Goal: Information Seeking & Learning: Learn about a topic

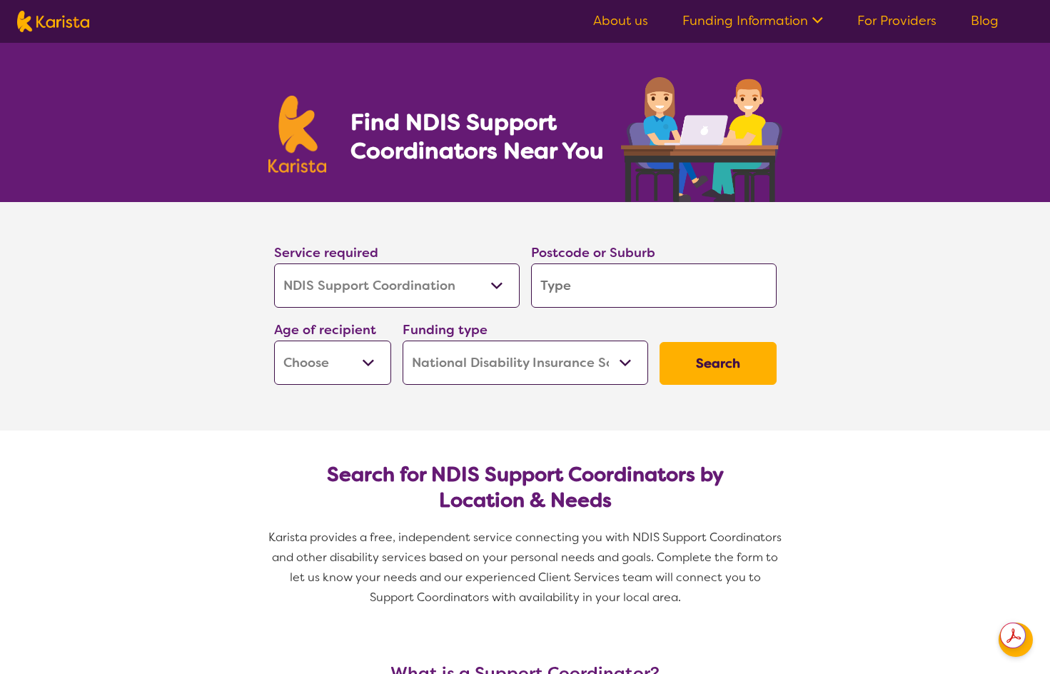
select select "NDIS Support Coordination"
select select "NDIS"
select select "NDIS Support Coordination"
select select "NDIS"
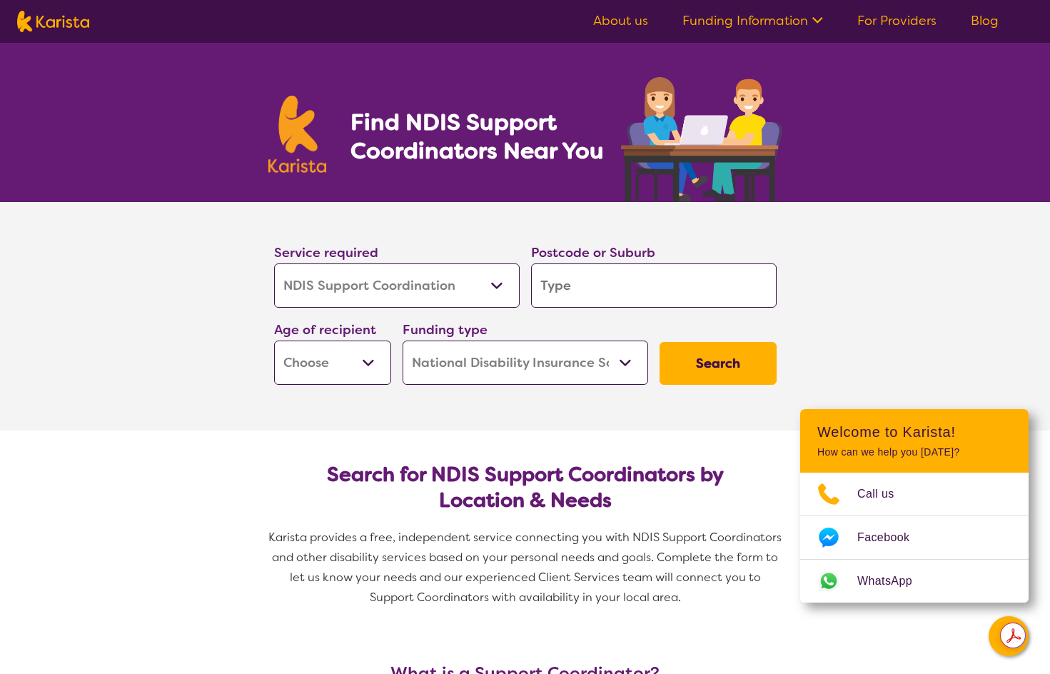
click at [583, 284] on input "search" at bounding box center [654, 285] width 246 height 44
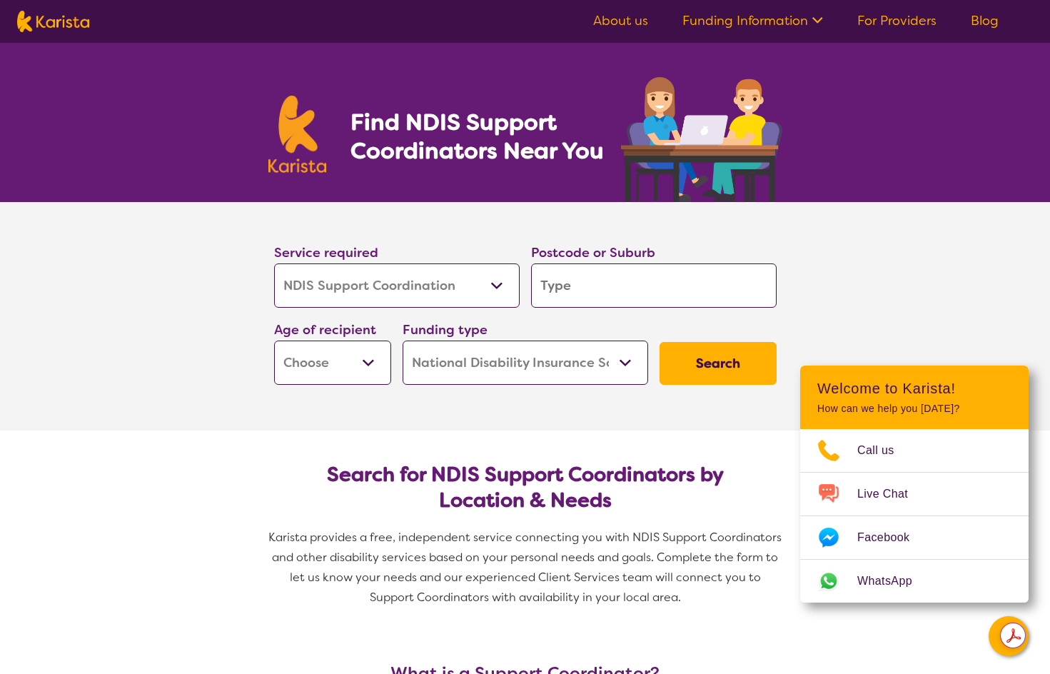
click at [618, 288] on input "search" at bounding box center [654, 285] width 246 height 44
type input "4212"
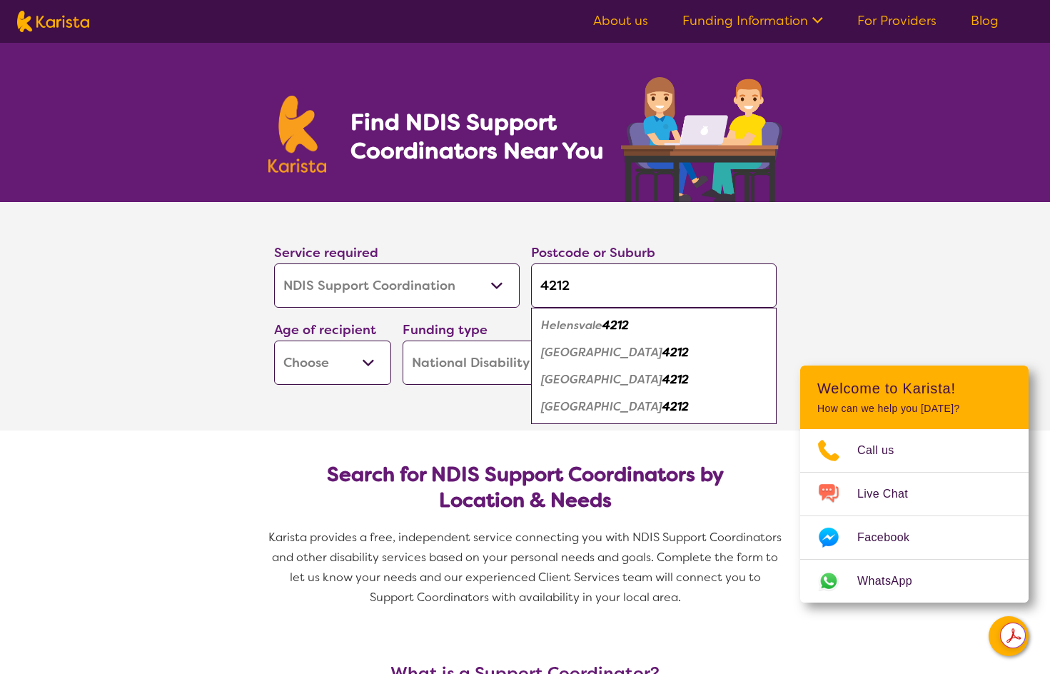
click at [363, 366] on select "Early Childhood - 0 to 9 Child - 10 to 11 Adolescent - 12 to 17 Adult - 18 to 6…" at bounding box center [332, 363] width 117 height 44
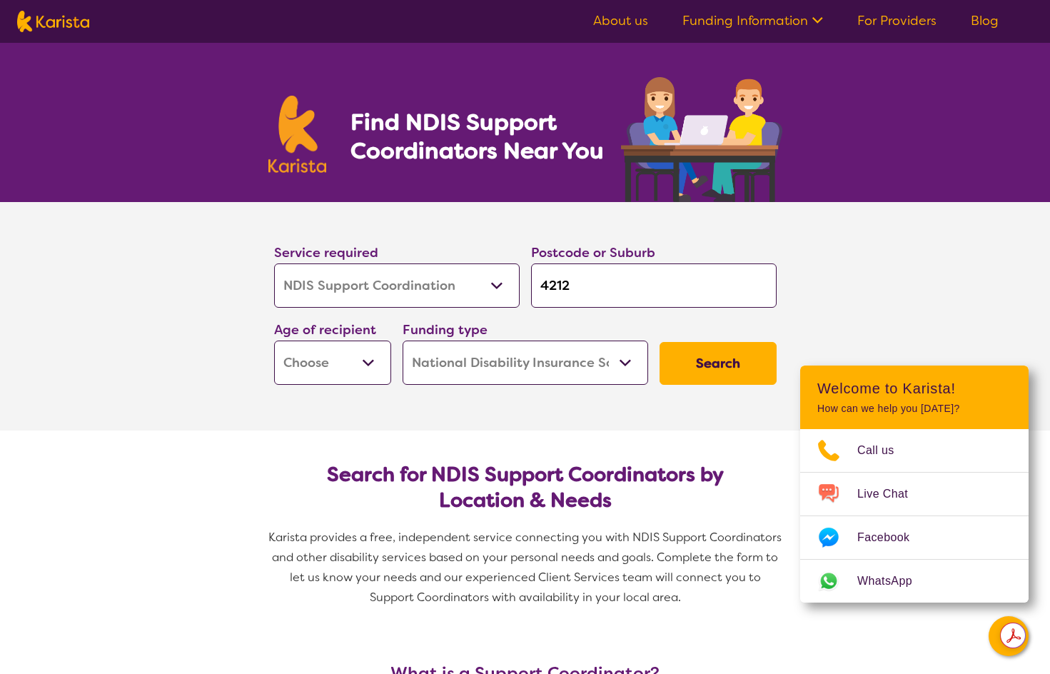
select select "AD"
click at [274, 341] on select "Early Childhood - 0 to 9 Child - 10 to 11 Adolescent - 12 to 17 Adult - 18 to 6…" at bounding box center [332, 363] width 117 height 44
select select "AD"
click at [497, 372] on select "Home Care Package (HCP) National Disability Insurance Scheme (NDIS) I don't know" at bounding box center [526, 363] width 246 height 44
click at [713, 367] on button "Search" at bounding box center [718, 363] width 117 height 43
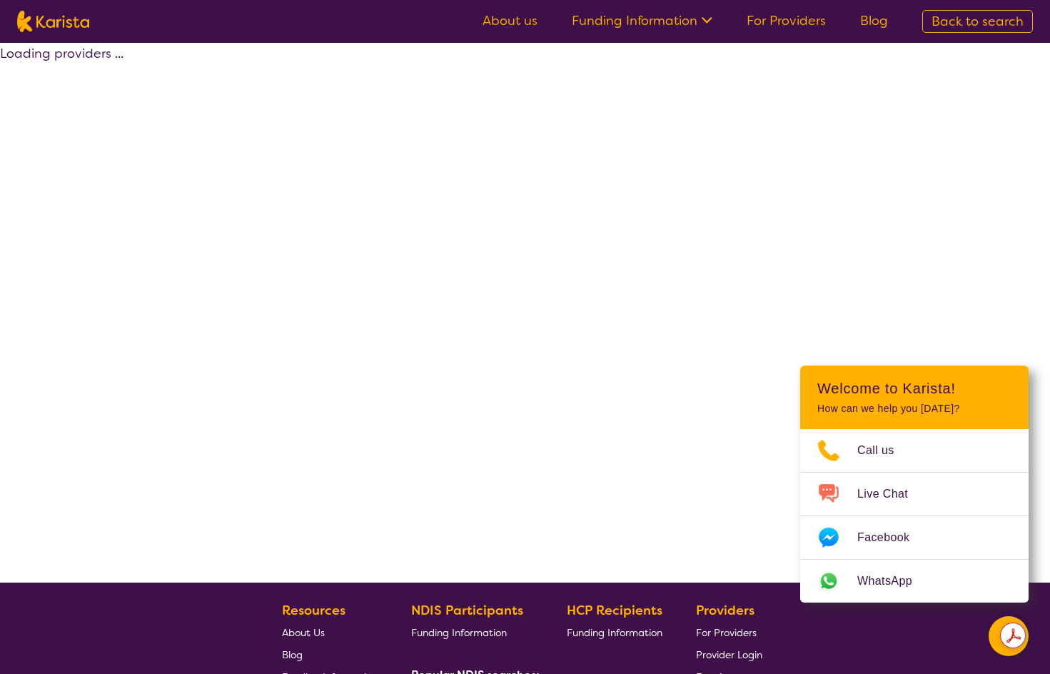
select select "by_score"
